Goal: Information Seeking & Learning: Understand process/instructions

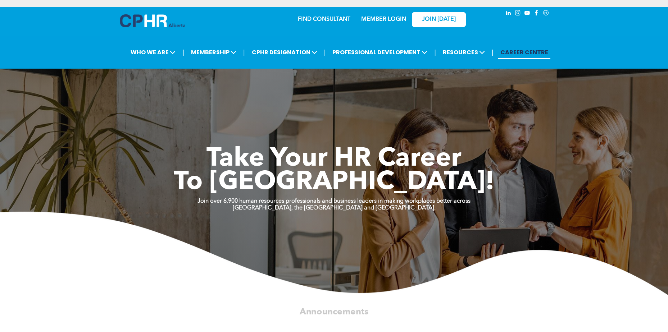
click at [151, 22] on img at bounding box center [152, 20] width 65 height 13
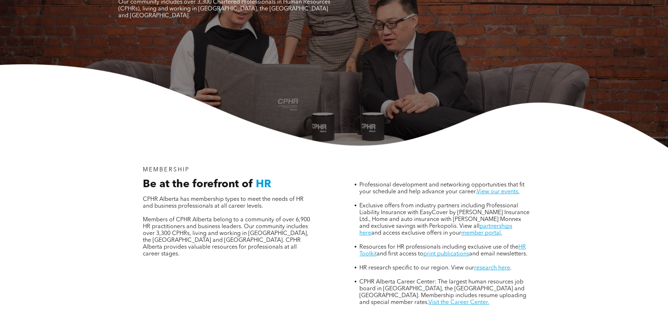
scroll to position [144, 0]
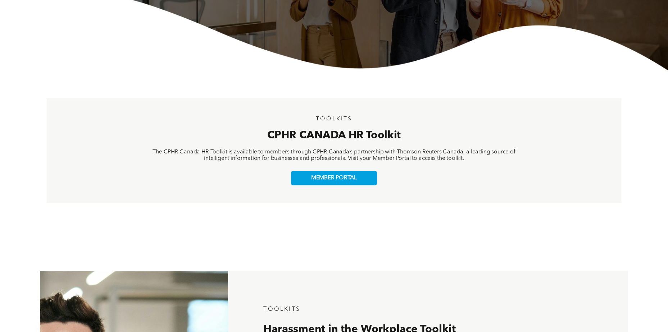
scroll to position [216, 0]
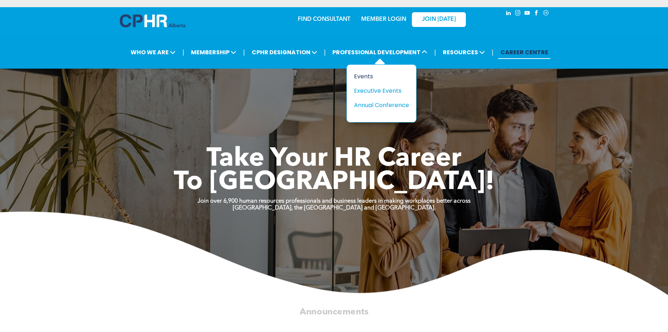
click at [367, 75] on div "Events" at bounding box center [379, 76] width 50 height 9
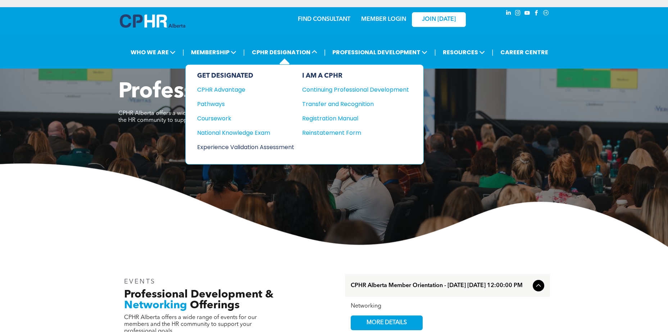
click at [221, 145] on div "Experience Validation Assessment" at bounding box center [240, 147] width 87 height 9
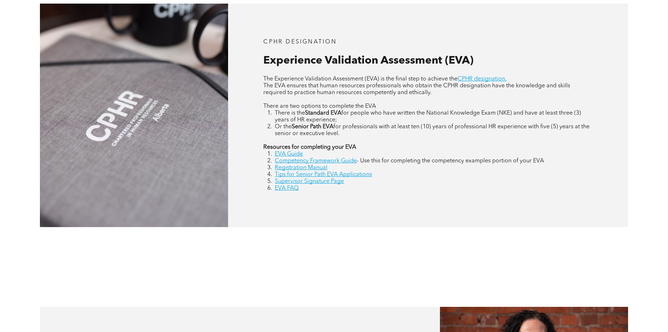
scroll to position [324, 0]
